Goal: Communication & Community: Participate in discussion

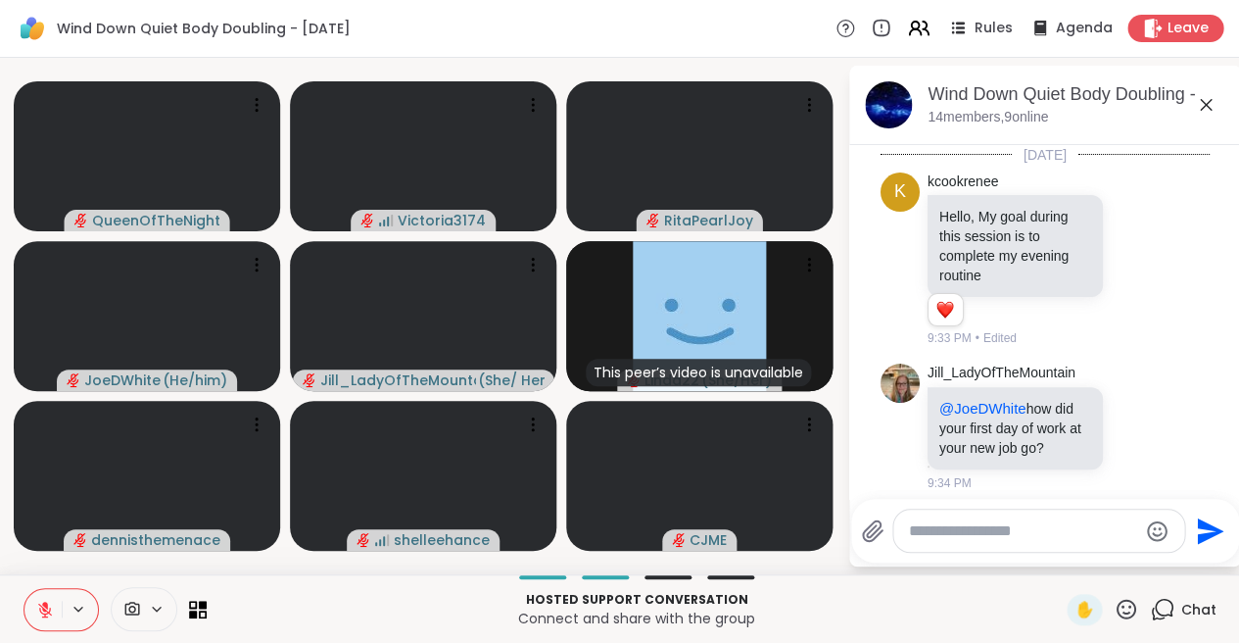
click at [1201, 107] on icon at bounding box center [1206, 105] width 12 height 12
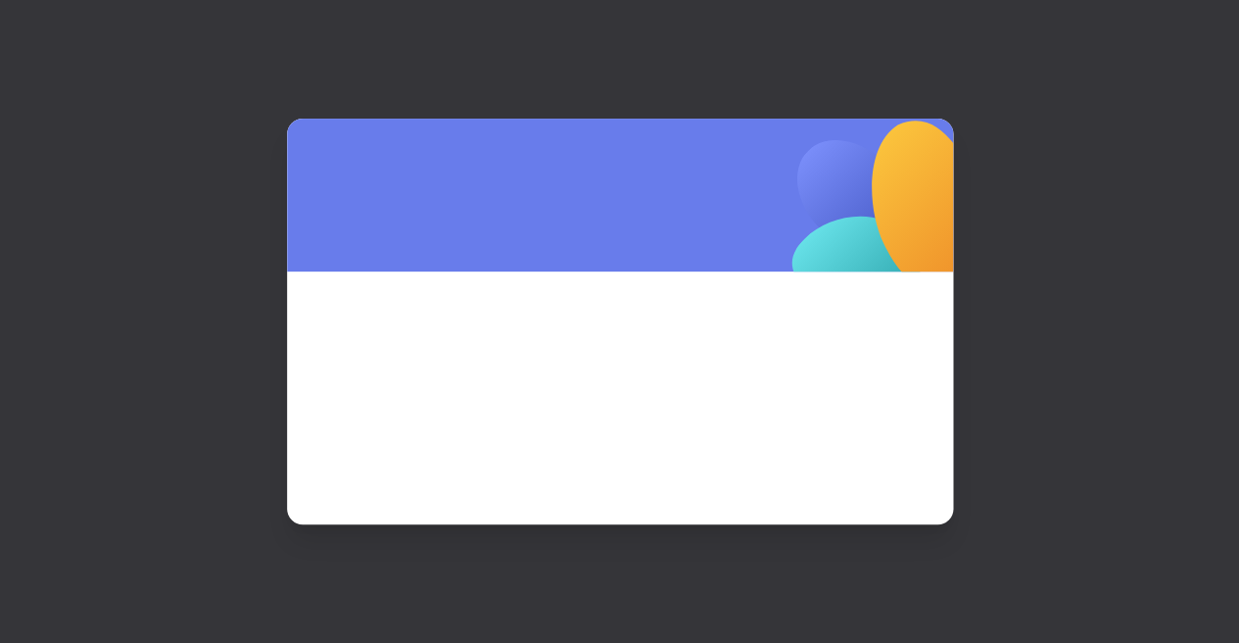
click at [871, 339] on span at bounding box center [620, 371] width 572 height 106
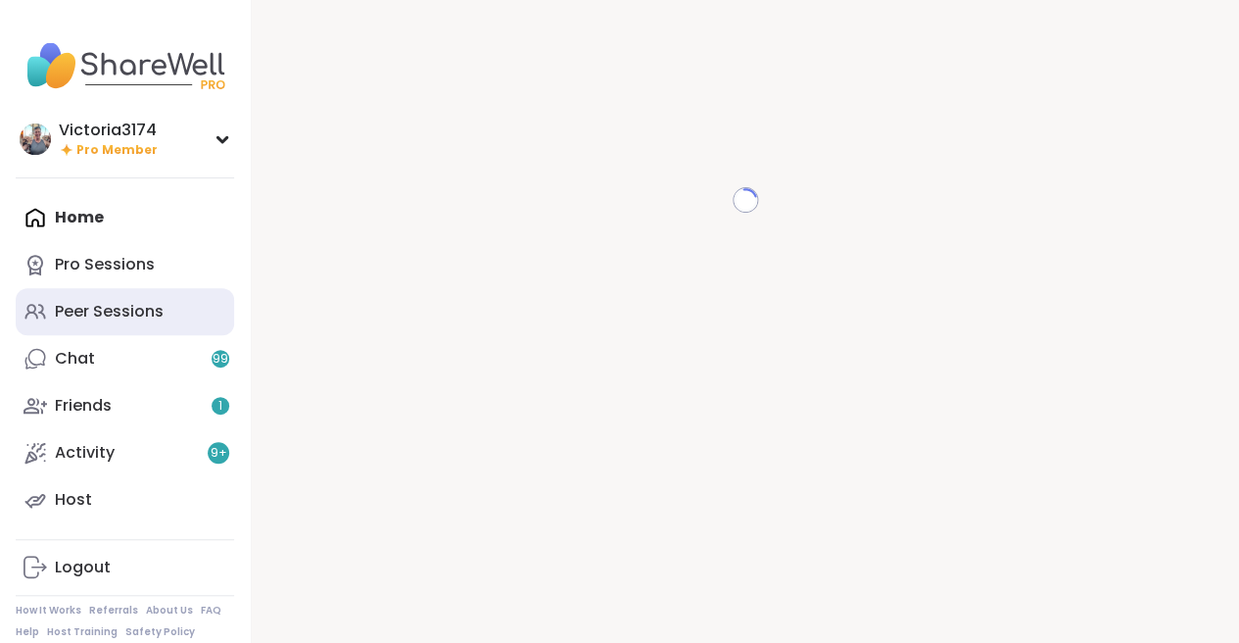
click at [94, 319] on div "Peer Sessions" at bounding box center [109, 312] width 109 height 22
